Goal: Navigation & Orientation: Find specific page/section

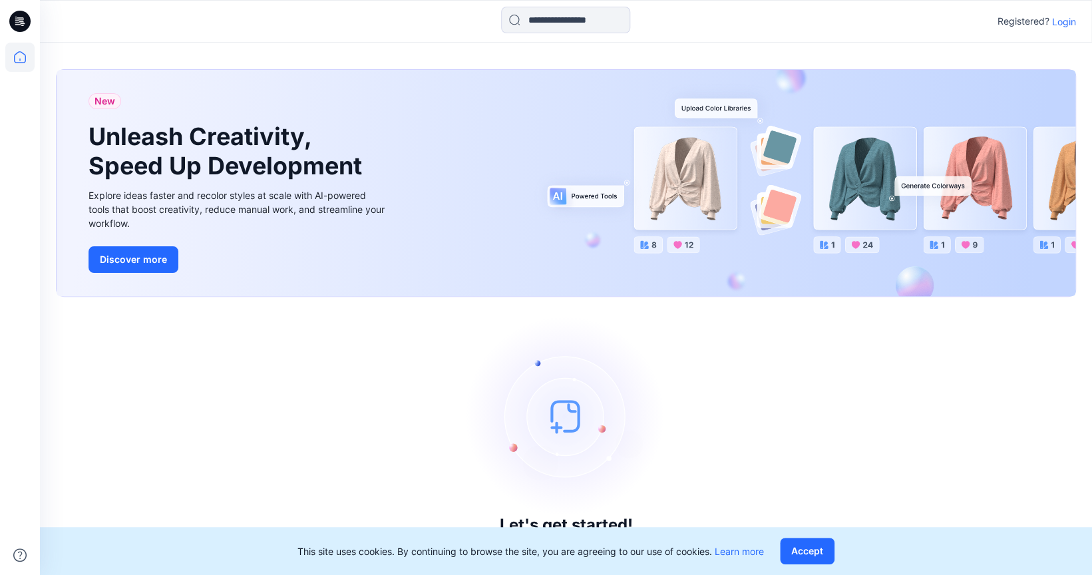
click at [1067, 27] on p "Login" at bounding box center [1064, 22] width 24 height 14
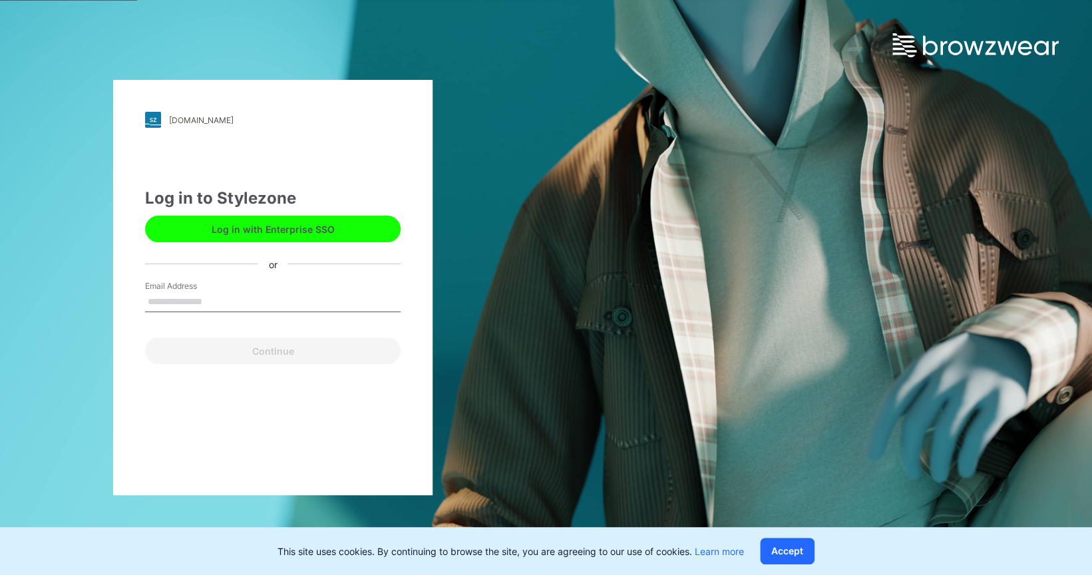
click at [315, 291] on div "Email Address" at bounding box center [272, 300] width 255 height 40
click at [305, 301] on input "Email Address" at bounding box center [272, 302] width 255 height 20
click at [225, 297] on input "Email Address" at bounding box center [272, 302] width 255 height 20
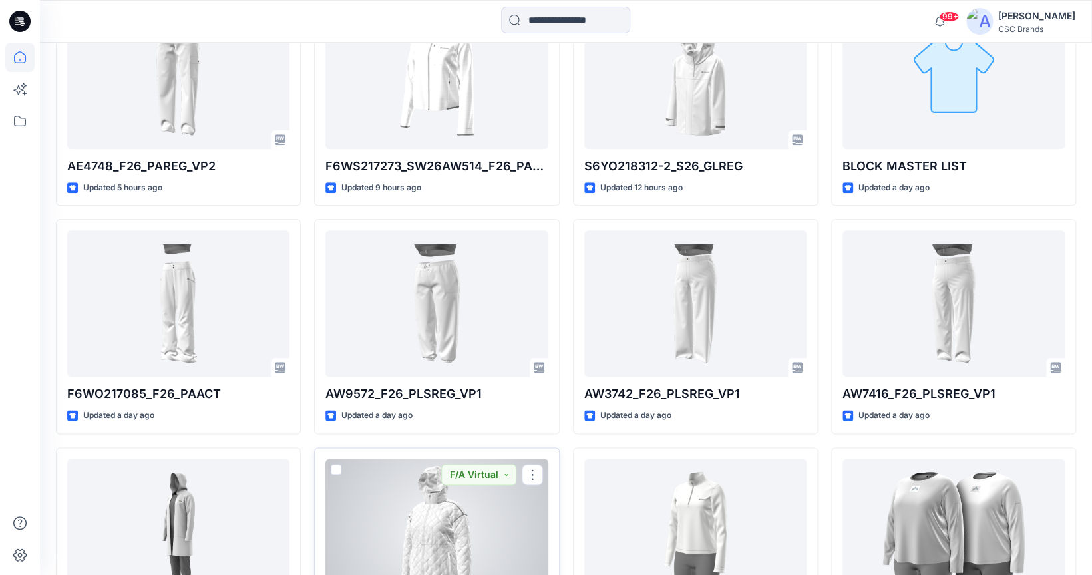
scroll to position [455, 0]
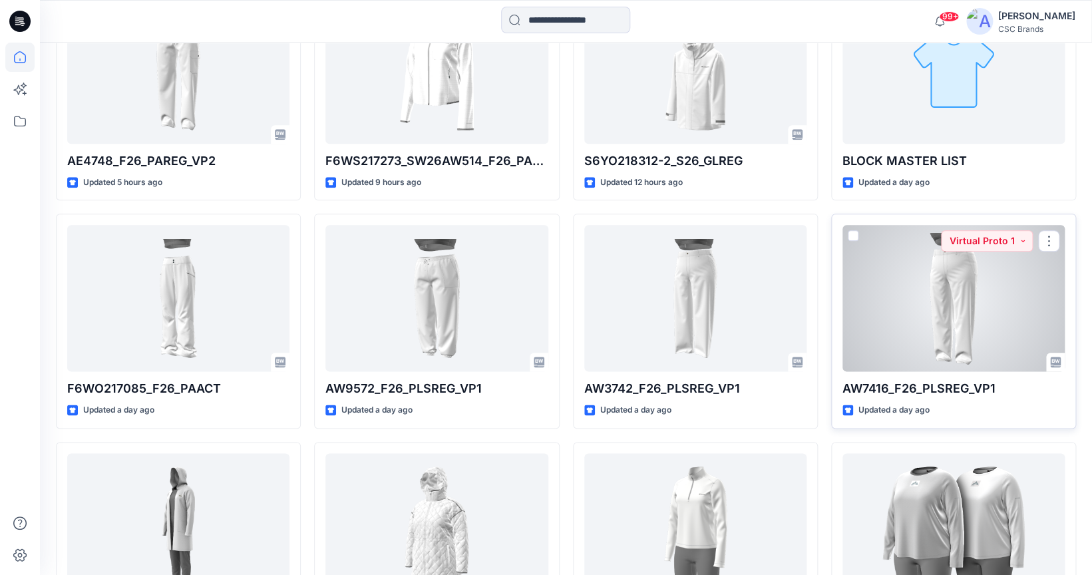
click at [907, 297] on div at bounding box center [953, 298] width 222 height 146
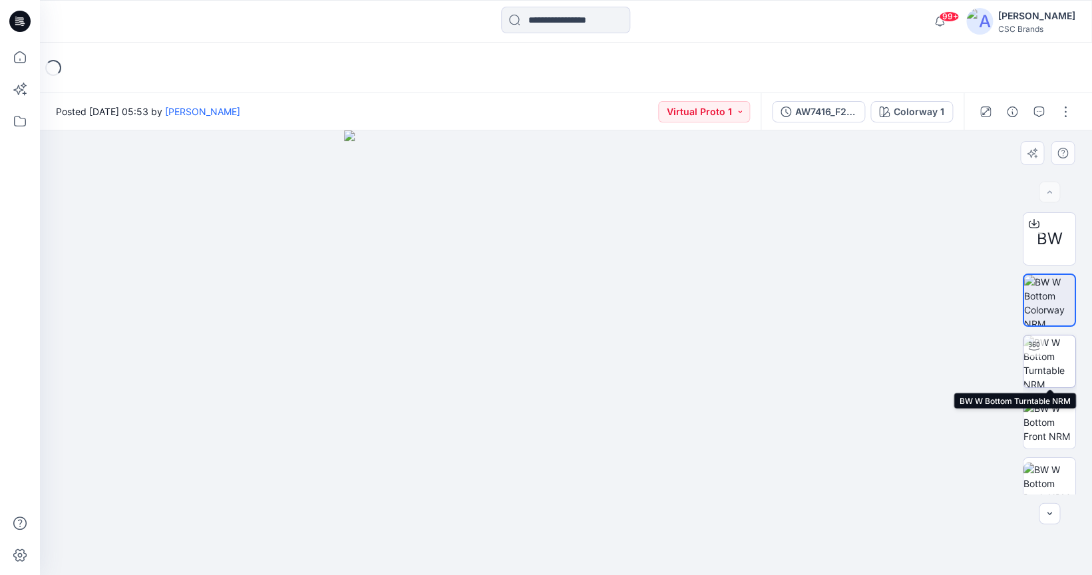
click at [1039, 363] on img at bounding box center [1049, 361] width 52 height 52
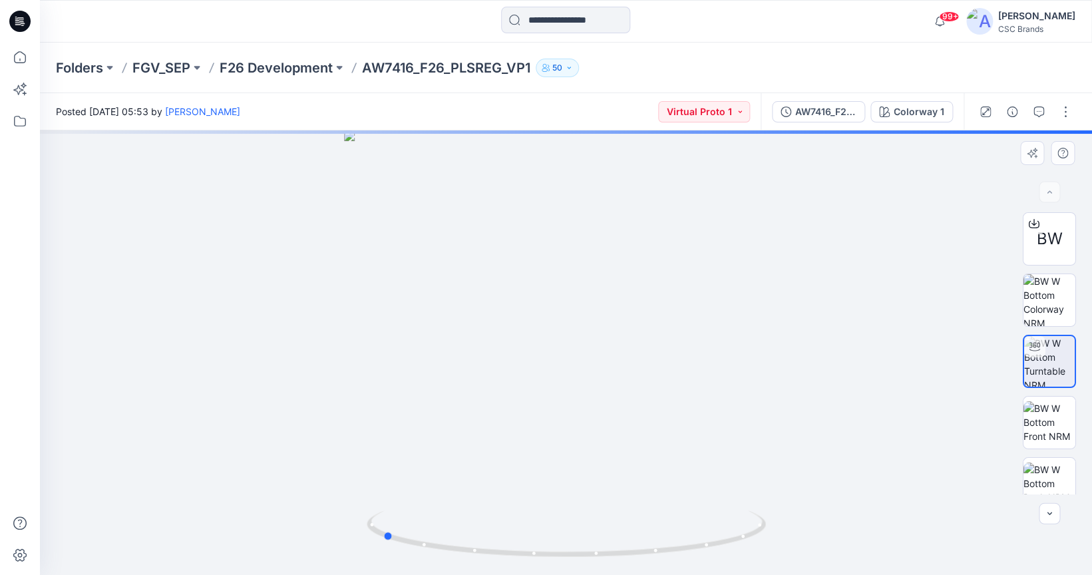
drag, startPoint x: 625, startPoint y: 404, endPoint x: 443, endPoint y: 420, distance: 182.9
click at [443, 420] on div at bounding box center [566, 352] width 1052 height 444
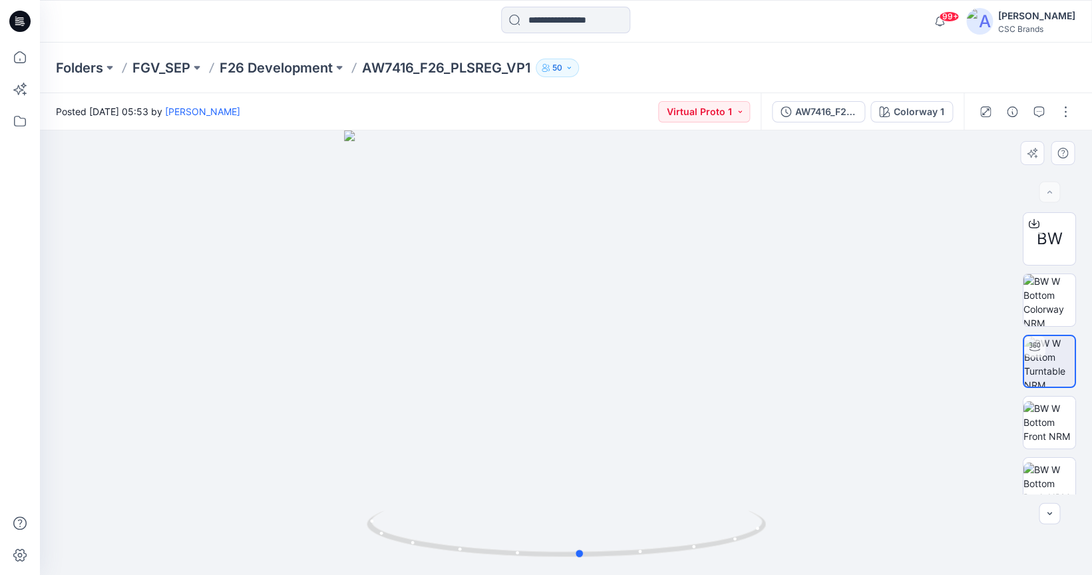
drag, startPoint x: 627, startPoint y: 415, endPoint x: 426, endPoint y: 465, distance: 207.6
click at [426, 465] on div at bounding box center [566, 352] width 1052 height 444
drag, startPoint x: 647, startPoint y: 450, endPoint x: 655, endPoint y: 459, distance: 11.8
click at [655, 459] on div at bounding box center [566, 352] width 1052 height 444
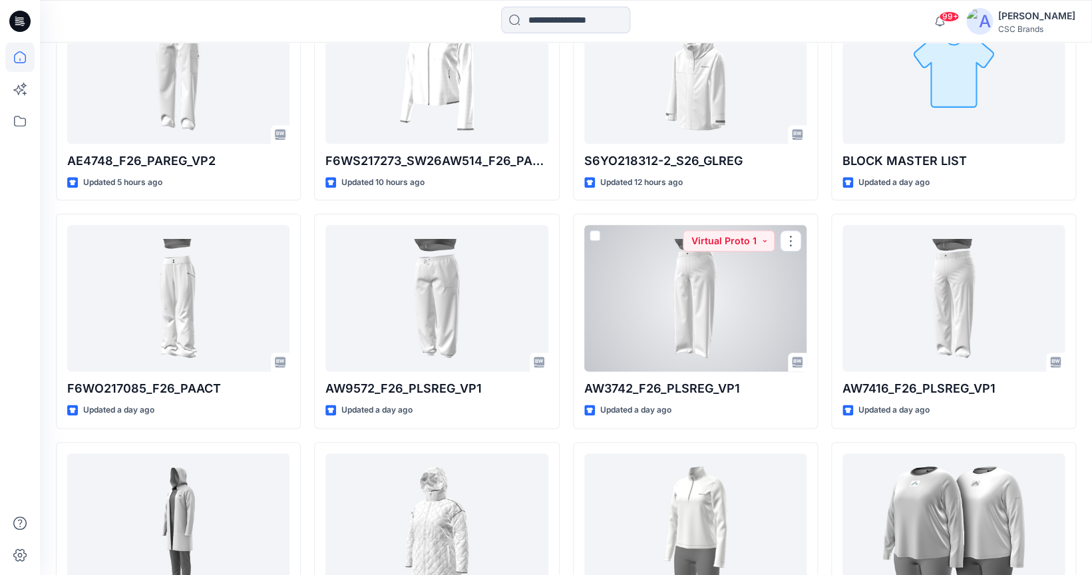
click at [684, 304] on div at bounding box center [695, 298] width 222 height 146
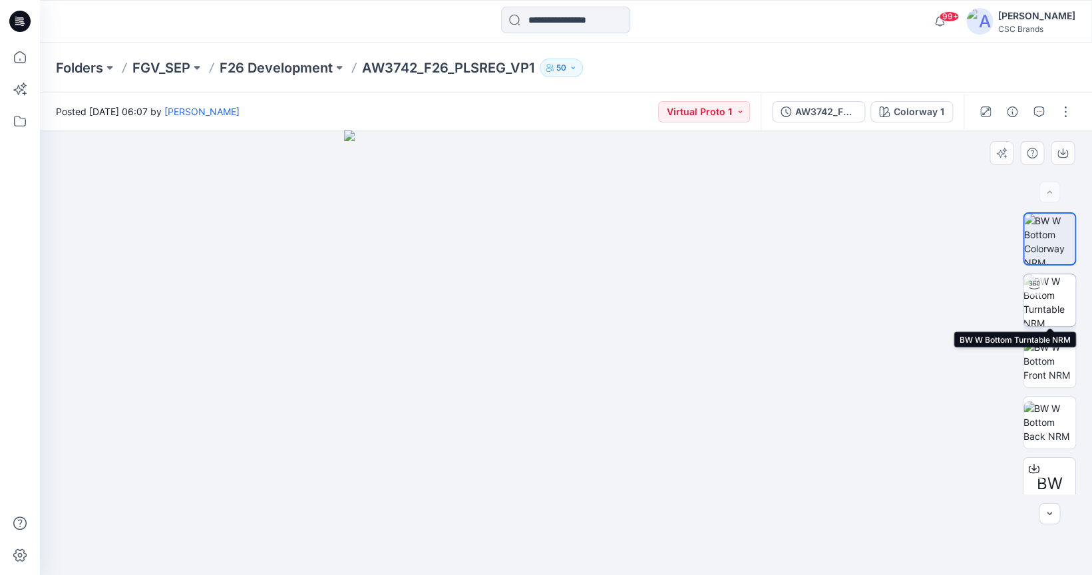
click at [1050, 296] on img at bounding box center [1049, 300] width 52 height 52
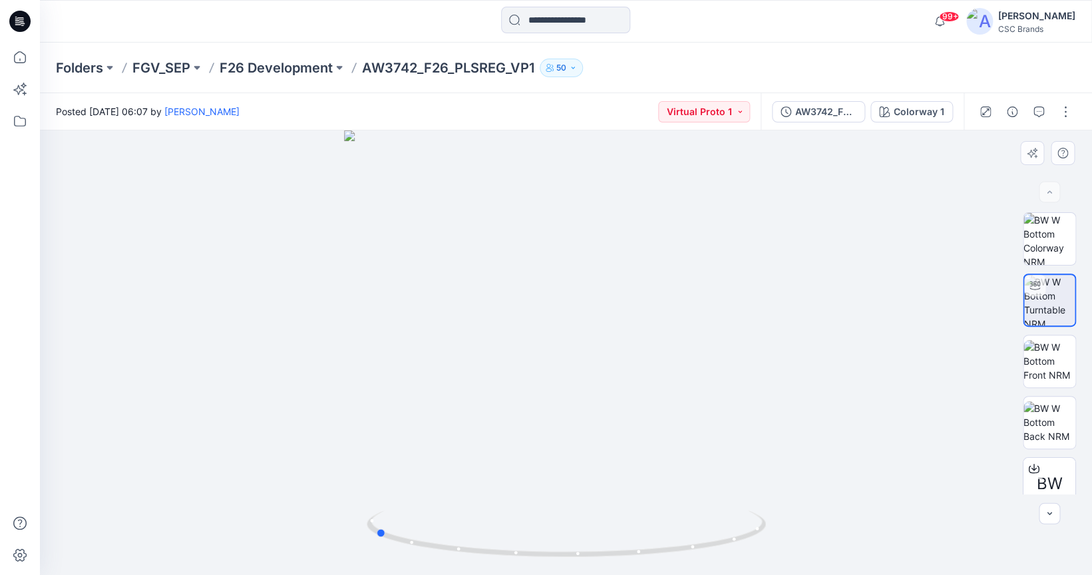
drag, startPoint x: 640, startPoint y: 377, endPoint x: 448, endPoint y: 396, distance: 192.5
click at [448, 396] on div at bounding box center [566, 352] width 1052 height 444
drag, startPoint x: 617, startPoint y: 396, endPoint x: 433, endPoint y: 402, distance: 184.4
click at [433, 402] on div at bounding box center [566, 352] width 1052 height 444
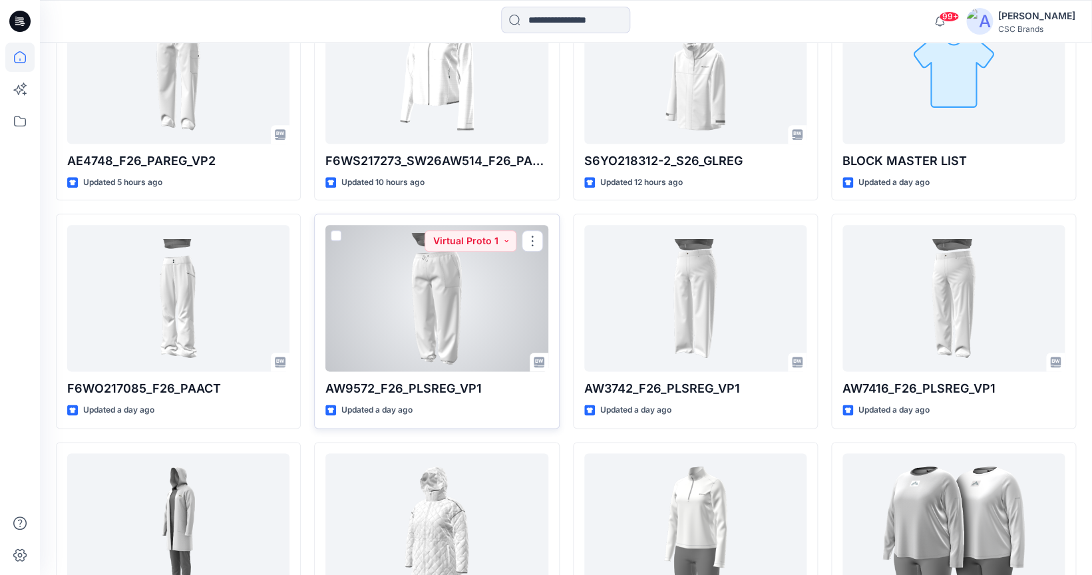
click at [469, 306] on div at bounding box center [436, 298] width 222 height 146
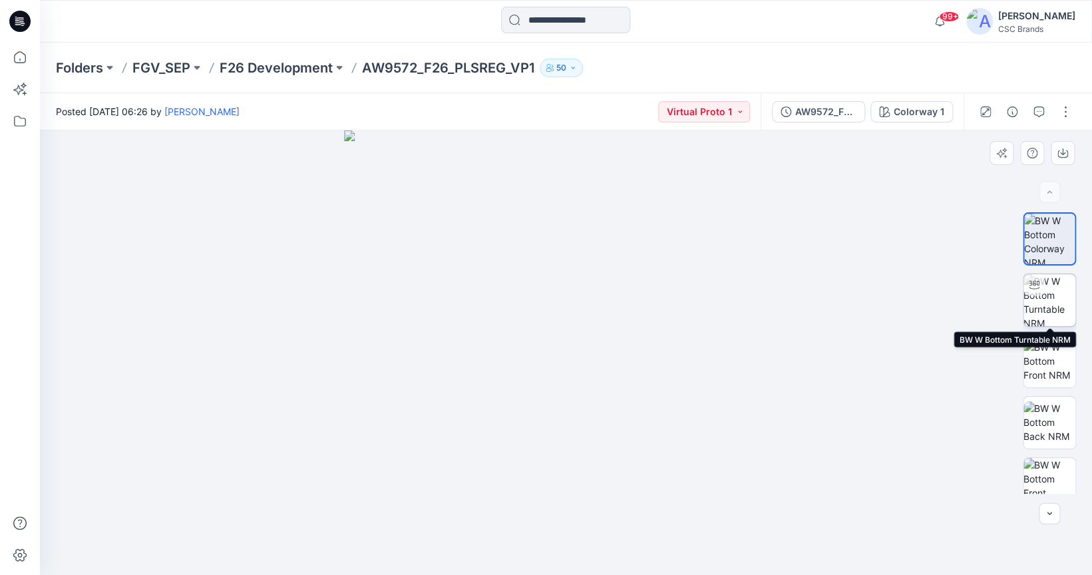
click at [1056, 305] on img at bounding box center [1049, 300] width 52 height 52
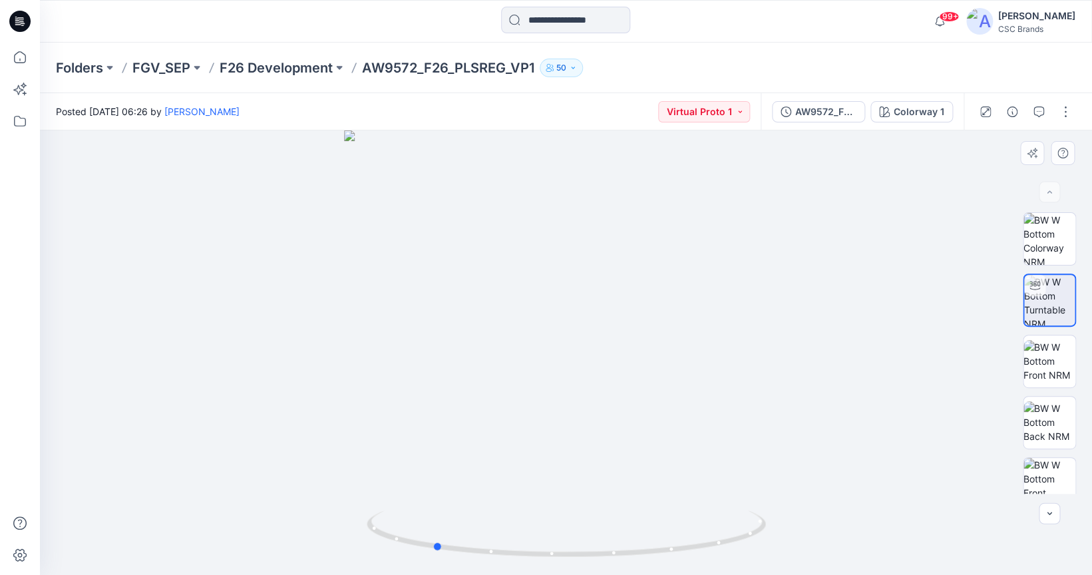
drag, startPoint x: 614, startPoint y: 383, endPoint x: 482, endPoint y: 394, distance: 132.8
click at [482, 394] on div at bounding box center [566, 352] width 1052 height 444
drag, startPoint x: 608, startPoint y: 398, endPoint x: 475, endPoint y: 412, distance: 133.8
click at [475, 412] on div at bounding box center [566, 352] width 1052 height 444
drag, startPoint x: 591, startPoint y: 430, endPoint x: 516, endPoint y: 430, distance: 74.5
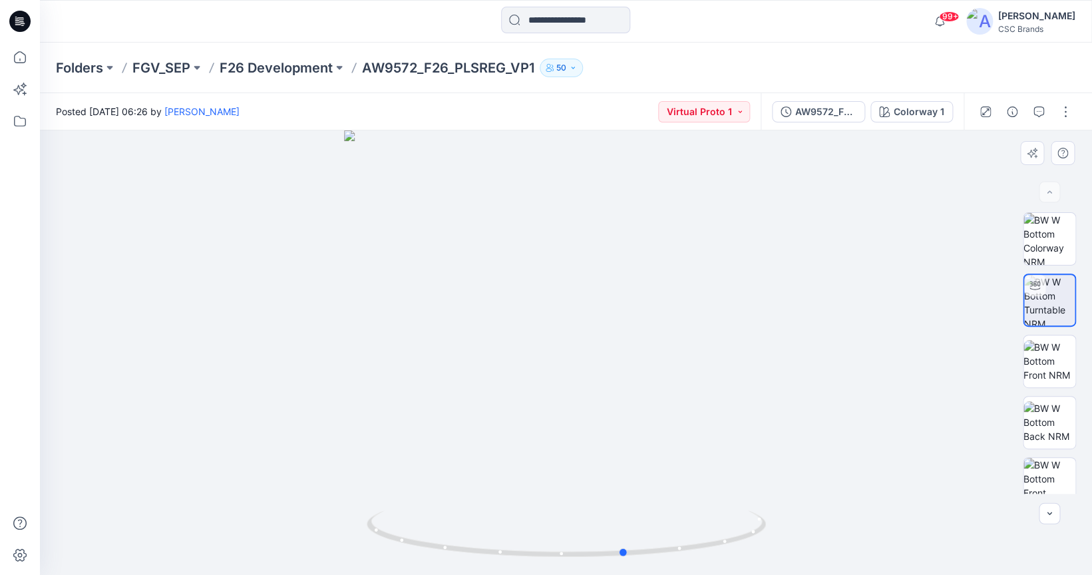
click at [516, 430] on div at bounding box center [566, 352] width 1052 height 444
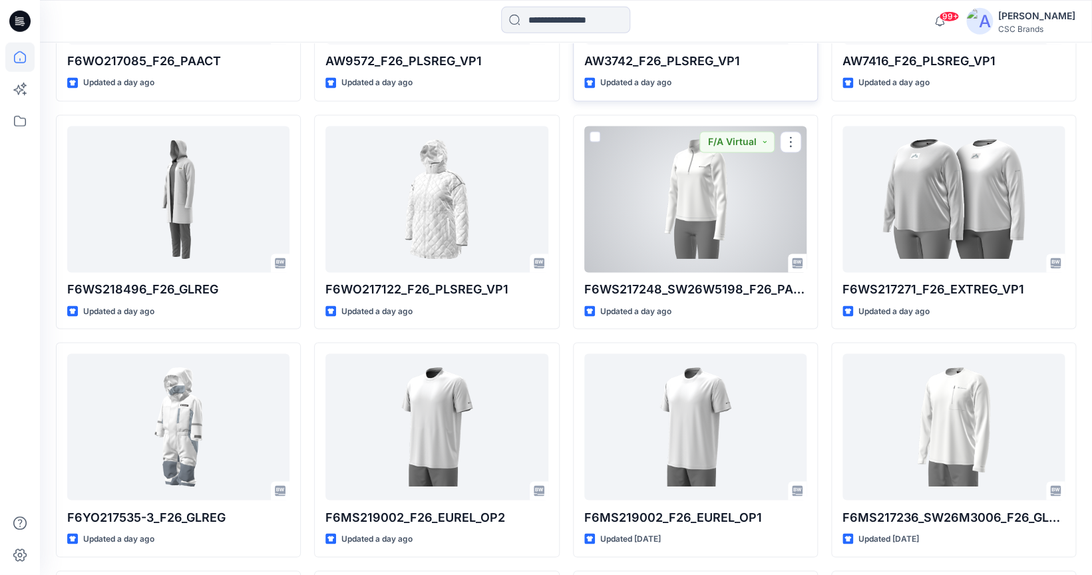
scroll to position [784, 0]
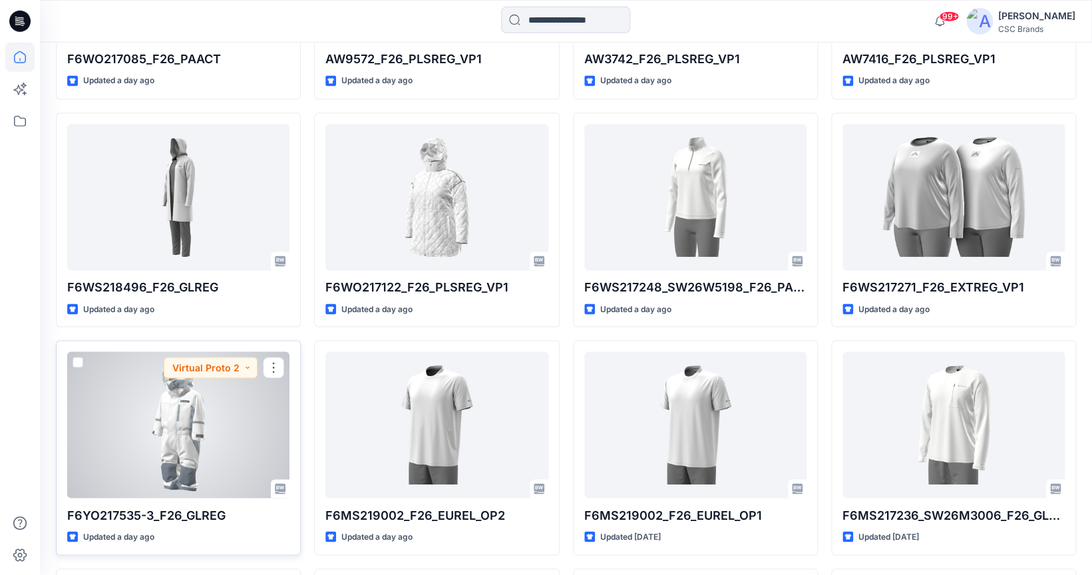
click at [190, 435] on div at bounding box center [178, 425] width 222 height 146
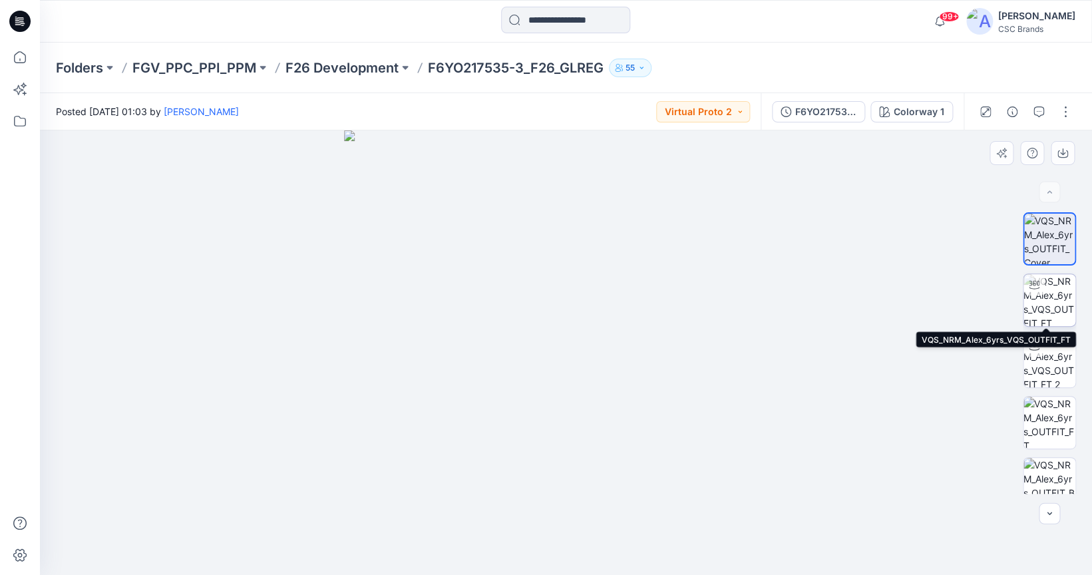
click at [1052, 305] on img at bounding box center [1049, 300] width 52 height 52
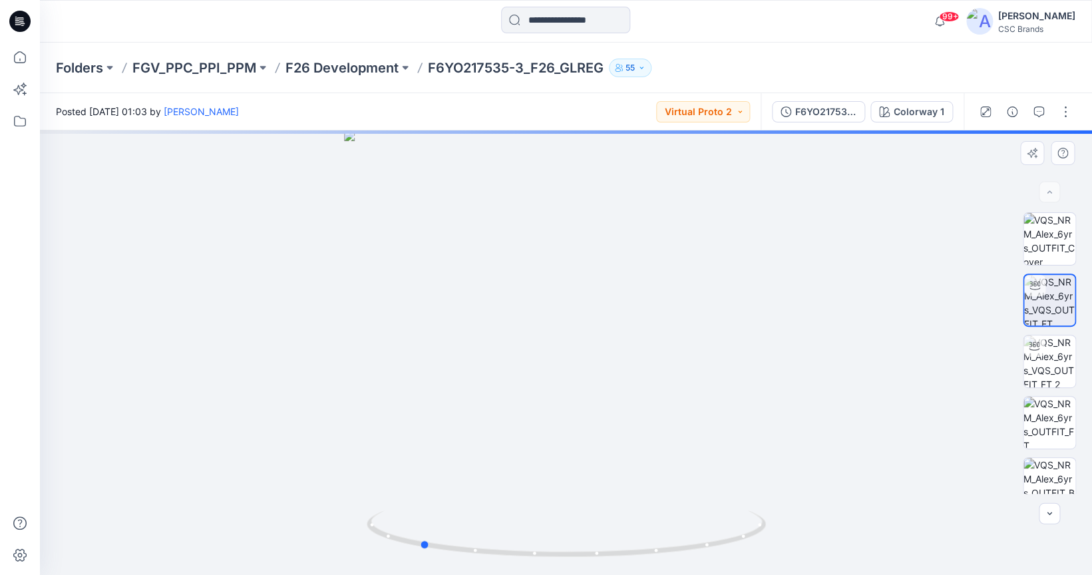
drag, startPoint x: 585, startPoint y: 450, endPoint x: 439, endPoint y: 442, distance: 146.6
click at [439, 442] on div at bounding box center [566, 352] width 1052 height 444
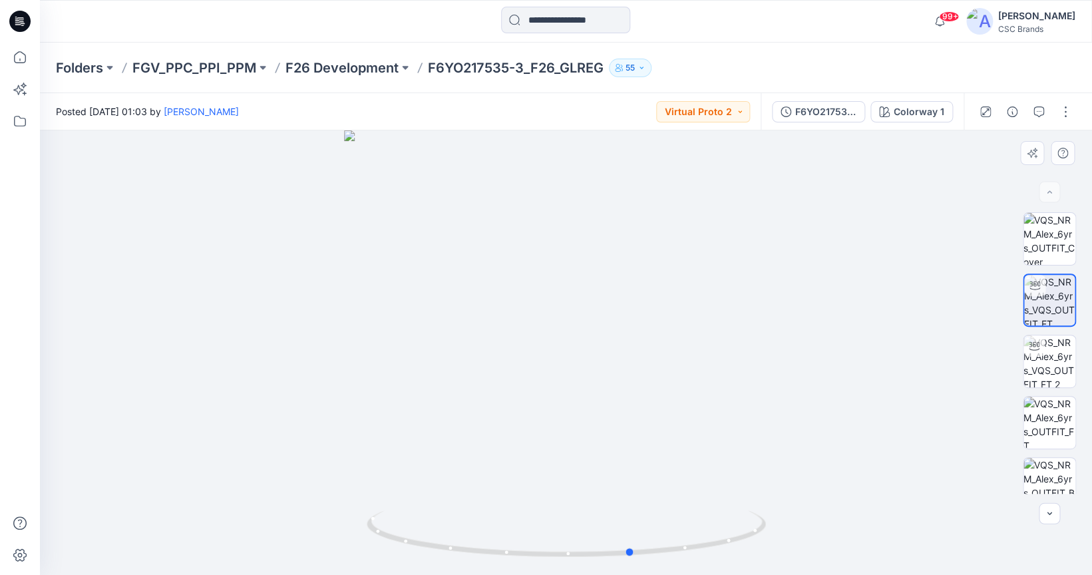
drag, startPoint x: 581, startPoint y: 467, endPoint x: 394, endPoint y: 477, distance: 187.2
click at [394, 477] on div at bounding box center [566, 352] width 1052 height 444
click at [1054, 343] on img at bounding box center [1049, 361] width 52 height 52
drag, startPoint x: 574, startPoint y: 442, endPoint x: 465, endPoint y: 442, distance: 109.1
click at [465, 442] on div at bounding box center [566, 352] width 1052 height 444
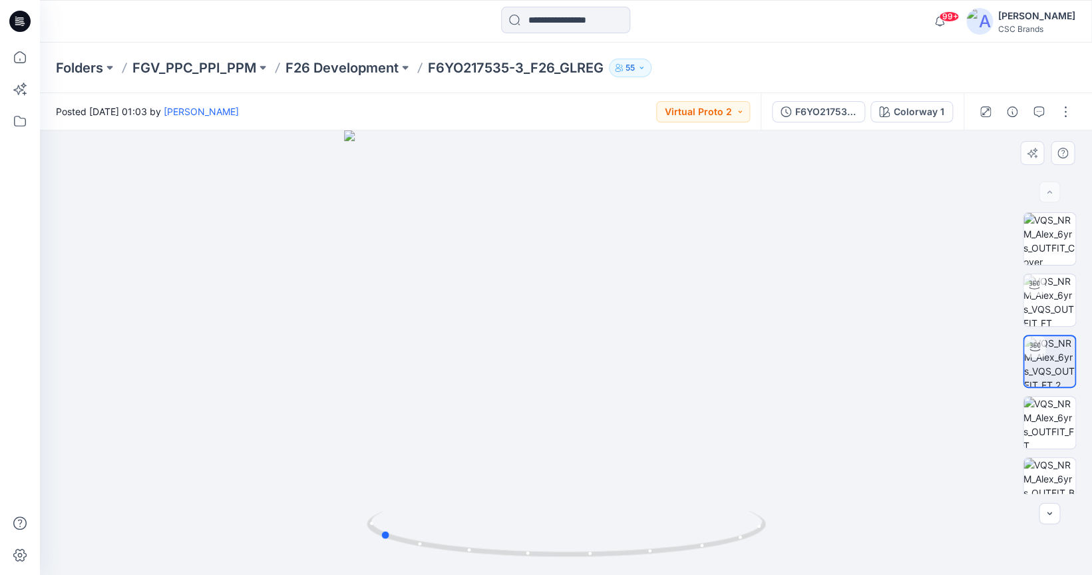
drag, startPoint x: 601, startPoint y: 436, endPoint x: 525, endPoint y: 424, distance: 77.4
click at [525, 424] on div at bounding box center [566, 352] width 1052 height 444
drag, startPoint x: 525, startPoint y: 424, endPoint x: 767, endPoint y: 408, distance: 242.6
click at [767, 408] on div at bounding box center [566, 352] width 1052 height 444
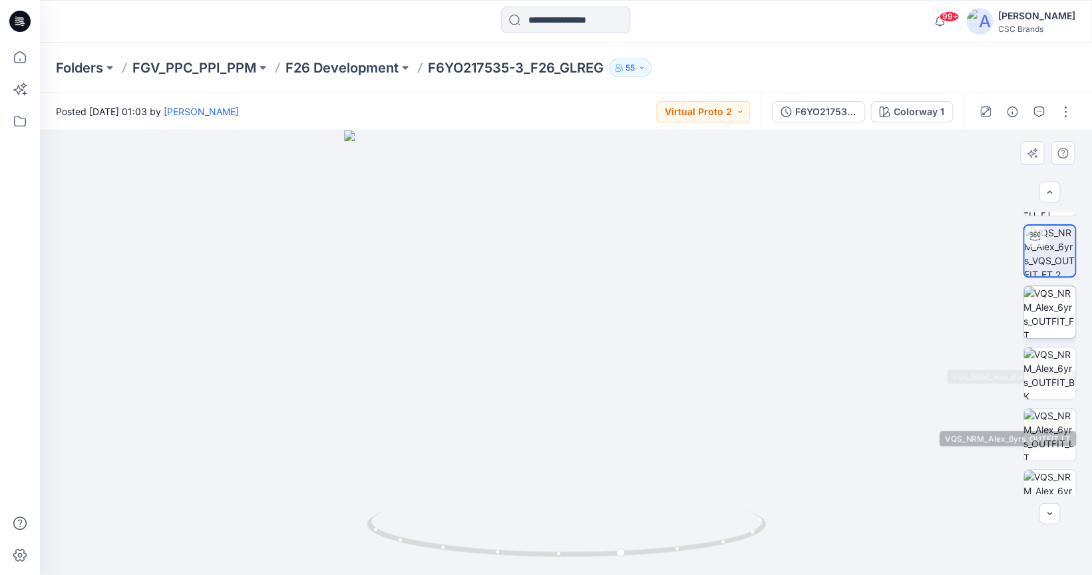
scroll to position [261, 0]
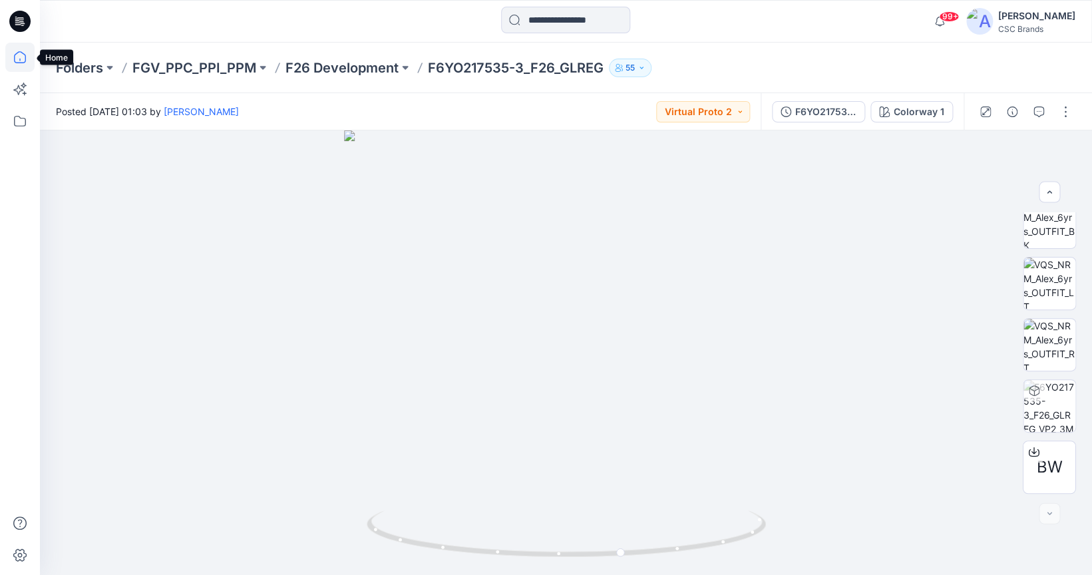
click at [21, 54] on icon at bounding box center [19, 57] width 29 height 29
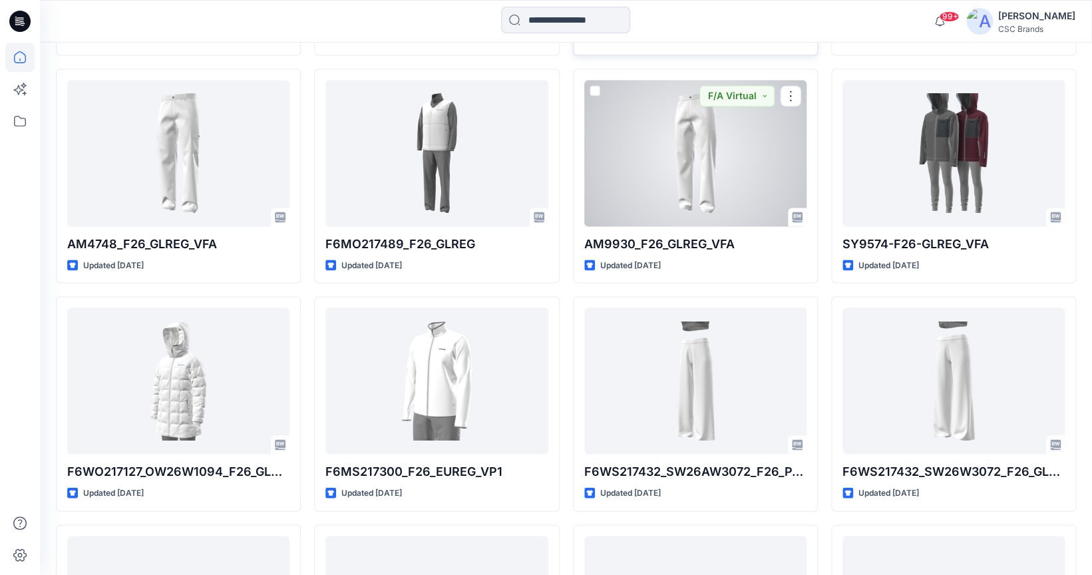
scroll to position [7437, 0]
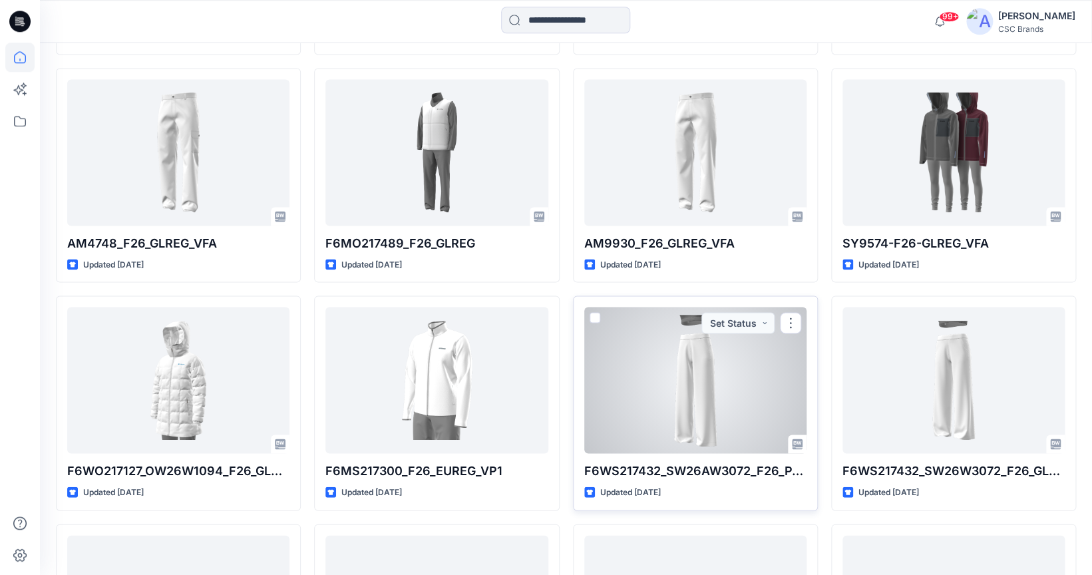
click at [699, 411] on div at bounding box center [695, 380] width 222 height 146
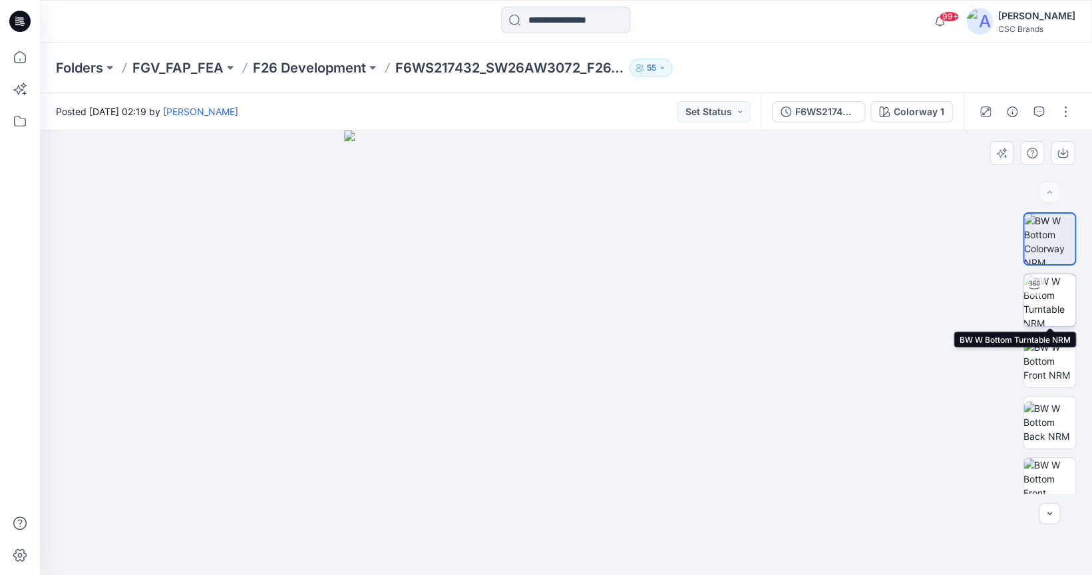
click at [1066, 295] on img at bounding box center [1049, 300] width 52 height 52
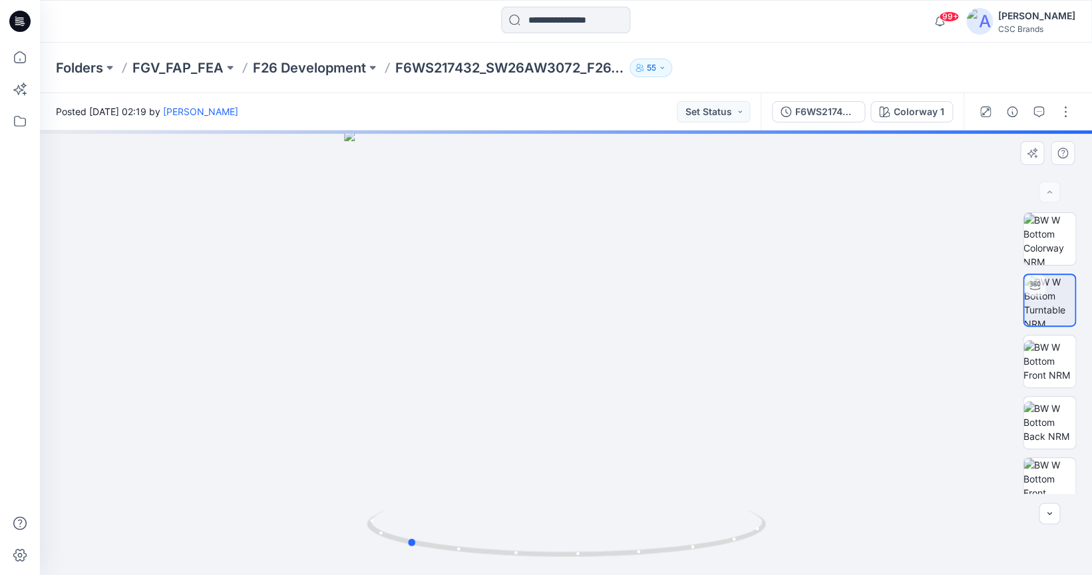
drag, startPoint x: 610, startPoint y: 396, endPoint x: 452, endPoint y: 402, distance: 158.5
click at [452, 402] on div at bounding box center [566, 352] width 1052 height 444
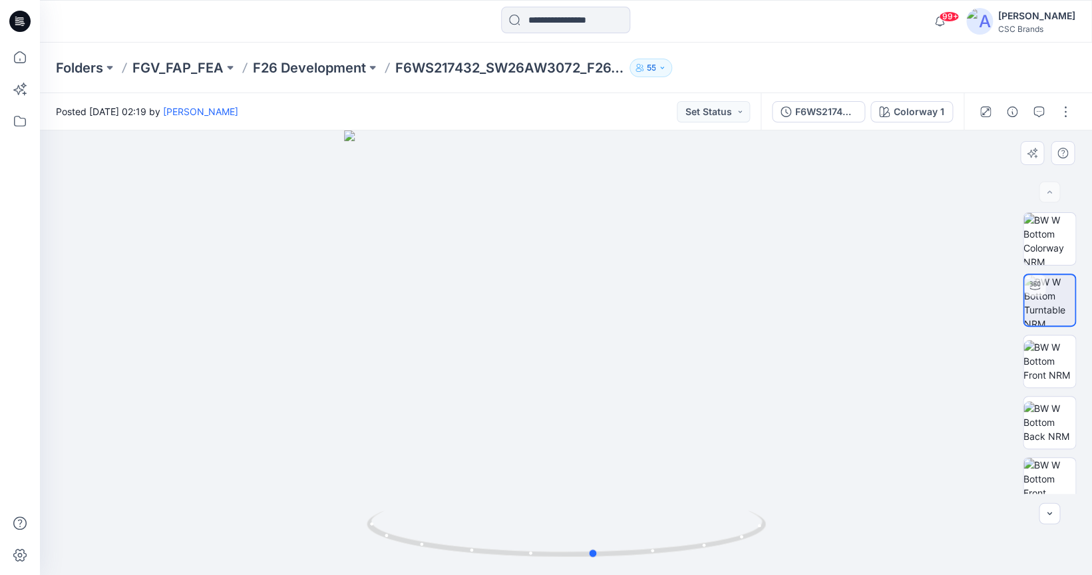
drag, startPoint x: 604, startPoint y: 400, endPoint x: 394, endPoint y: 410, distance: 210.5
click at [394, 410] on div at bounding box center [566, 352] width 1052 height 444
drag, startPoint x: 600, startPoint y: 381, endPoint x: 419, endPoint y: 389, distance: 181.1
click at [419, 389] on div at bounding box center [566, 352] width 1052 height 444
drag, startPoint x: 630, startPoint y: 388, endPoint x: 769, endPoint y: 365, distance: 140.9
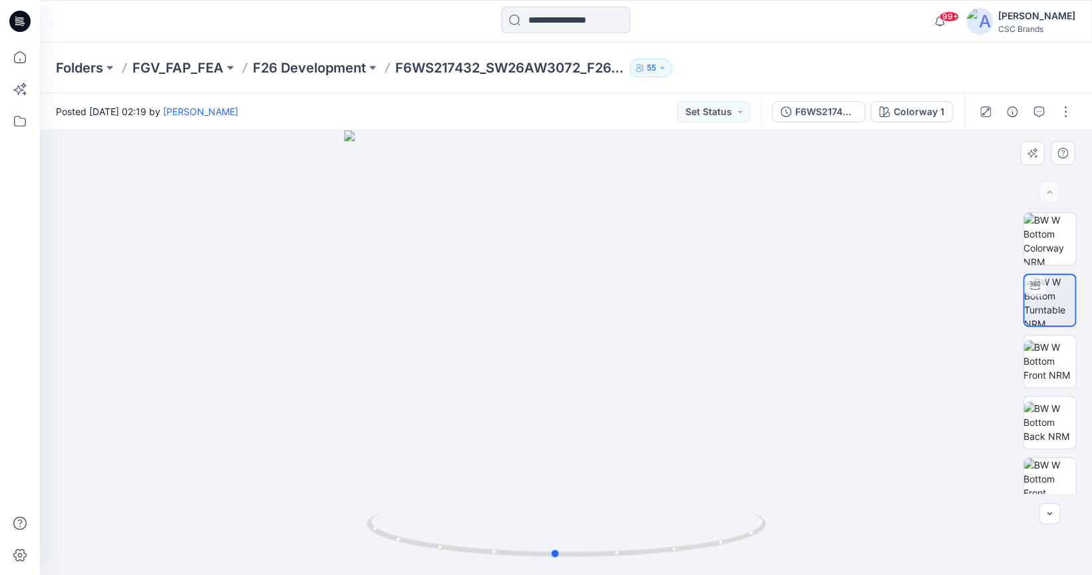
click at [769, 365] on div at bounding box center [566, 352] width 1052 height 444
click at [1067, 357] on img at bounding box center [1049, 361] width 52 height 42
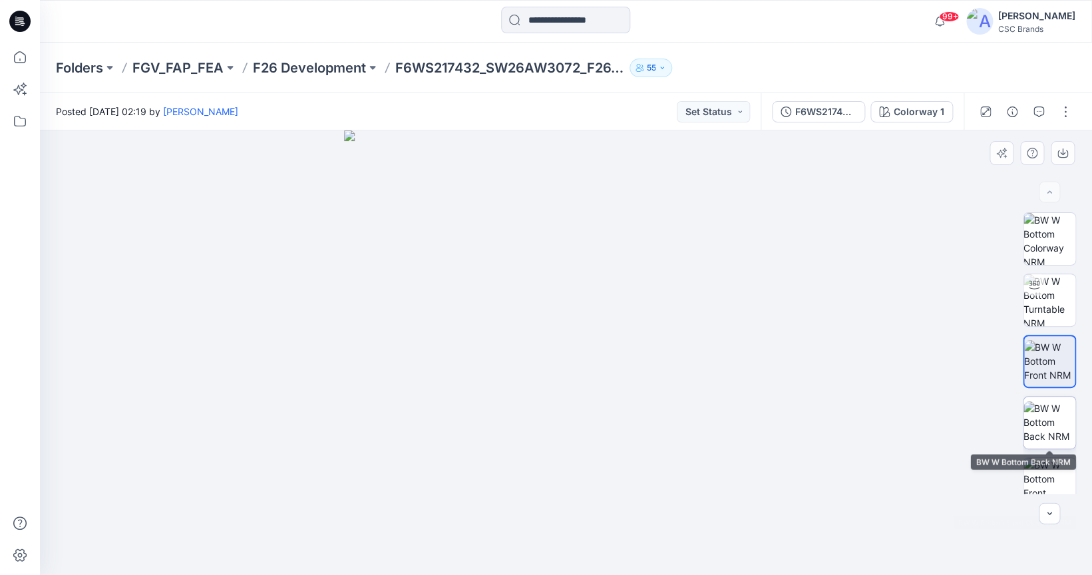
click at [1060, 416] on img at bounding box center [1049, 422] width 52 height 42
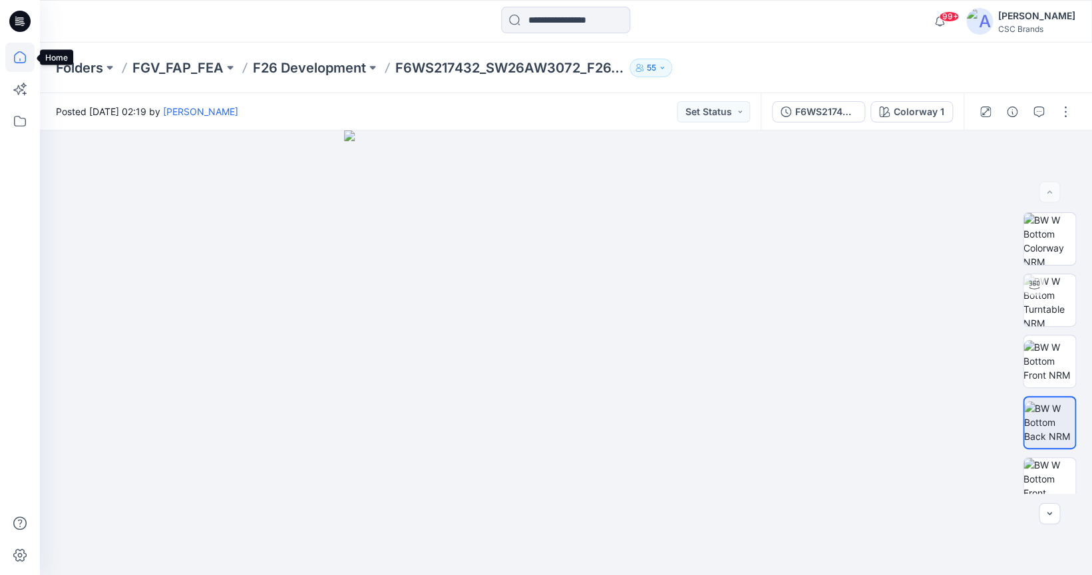
click at [24, 52] on icon at bounding box center [19, 57] width 29 height 29
